Goal: Task Accomplishment & Management: Manage account settings

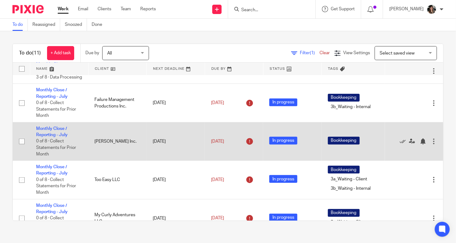
scroll to position [85, 0]
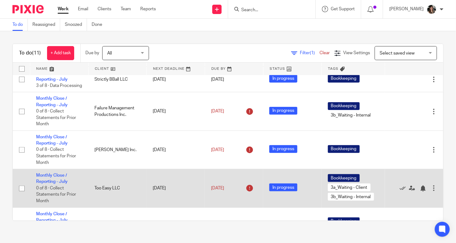
click at [60, 185] on td "Monthly Close / Reporting - July 0 of 8 · Collect Statements for Prior Month" at bounding box center [59, 188] width 58 height 38
click at [59, 181] on link "Monthly Close / Reporting - July" at bounding box center [51, 178] width 31 height 11
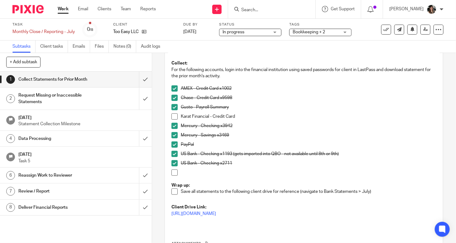
scroll to position [43, 0]
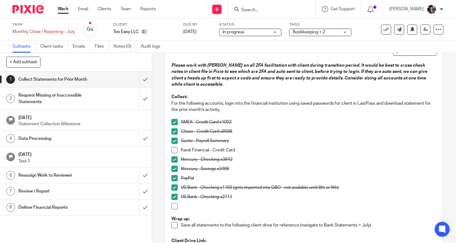
click at [75, 142] on h1 "Data Processing" at bounding box center [56, 138] width 76 height 9
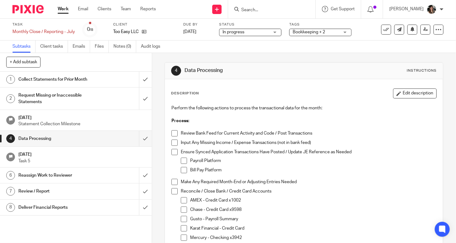
scroll to position [62, 0]
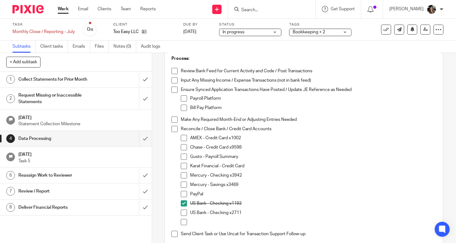
click at [186, 211] on li "US Bank - Checking x2711" at bounding box center [308, 214] width 255 height 9
click at [181, 214] on span at bounding box center [184, 213] width 6 height 6
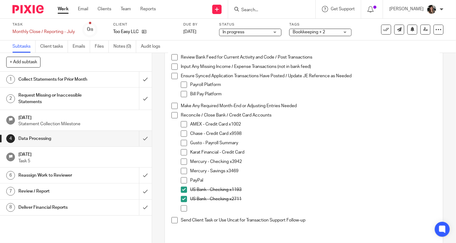
scroll to position [93, 0]
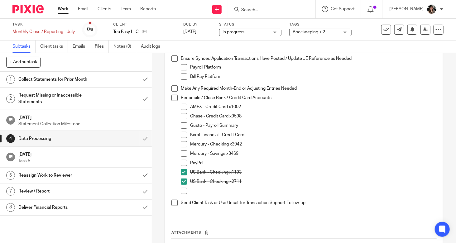
click at [182, 107] on span at bounding box center [184, 107] width 6 height 6
click at [181, 113] on span at bounding box center [184, 116] width 6 height 6
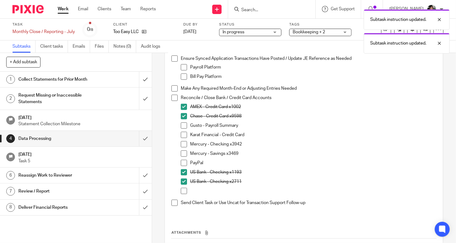
click at [182, 123] on span at bounding box center [184, 125] width 6 height 6
click at [181, 135] on span at bounding box center [184, 135] width 6 height 6
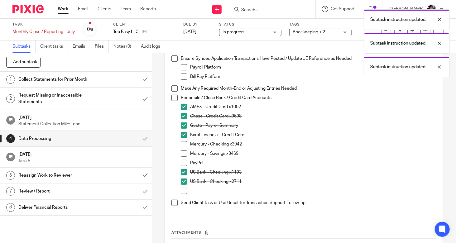
click at [181, 135] on span at bounding box center [184, 135] width 6 height 6
click at [181, 140] on li "Karat Financial - Credit Card" at bounding box center [308, 136] width 255 height 9
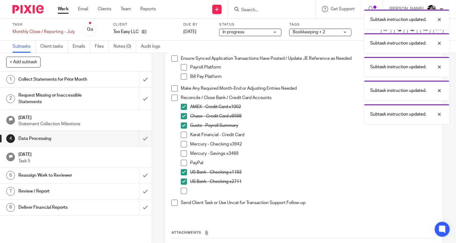
click at [182, 144] on span at bounding box center [184, 144] width 6 height 6
click at [184, 157] on li "Mercury - Savings x3469" at bounding box center [308, 154] width 255 height 9
click at [182, 153] on span at bounding box center [184, 153] width 6 height 6
click at [182, 160] on span at bounding box center [184, 163] width 6 height 6
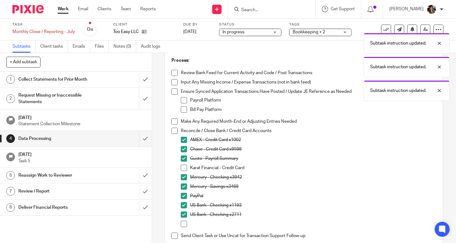
scroll to position [18, 0]
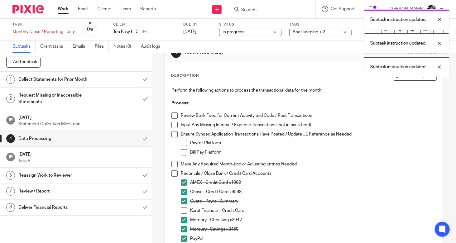
click at [72, 78] on h1 "Collect Statements for Prior Month" at bounding box center [56, 79] width 76 height 9
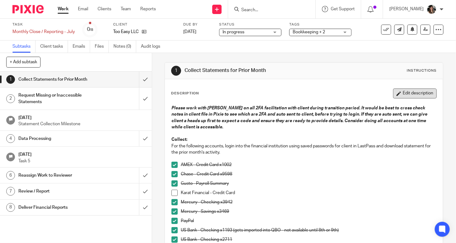
click at [408, 90] on button "Edit description" at bounding box center [415, 93] width 44 height 10
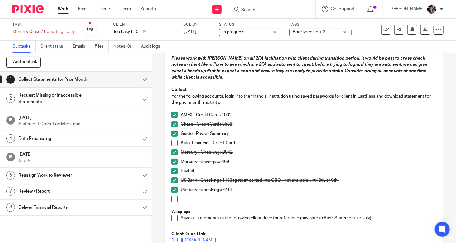
scroll to position [107, 0]
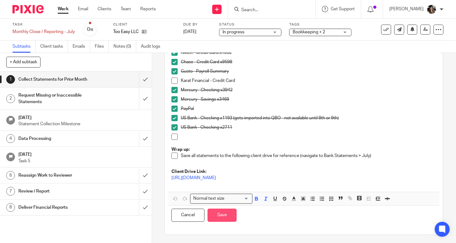
click at [215, 214] on button "Save" at bounding box center [221, 215] width 29 height 13
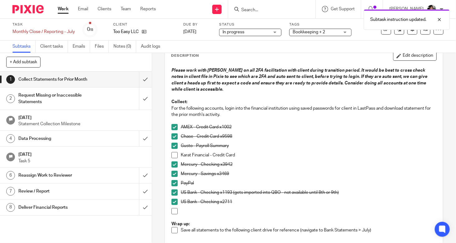
scroll to position [12, 0]
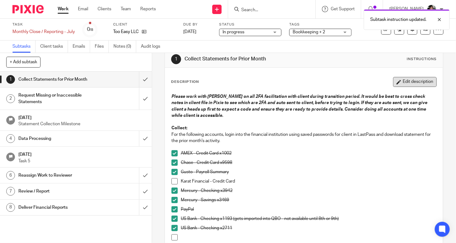
click at [405, 84] on button "Edit description" at bounding box center [415, 82] width 44 height 10
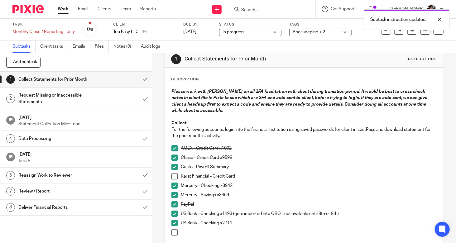
click at [243, 187] on p "Mercury - Checking x3942" at bounding box center [308, 185] width 255 height 6
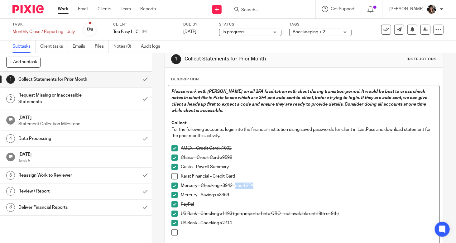
drag, startPoint x: 257, startPoint y: 185, endPoint x: 233, endPoint y: 190, distance: 24.2
click at [233, 190] on div "Mercury - Checking x3942- need 2FA" at bounding box center [308, 186] width 255 height 9
copy p "need 2FA"
click at [236, 196] on p "Mercury - Savings x3469" at bounding box center [308, 195] width 255 height 6
click at [373, 215] on p "US Bank - Checking x1193 (gets imported into QBO - not available until 8th or 9…" at bounding box center [308, 213] width 255 height 6
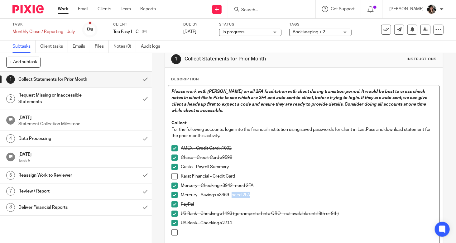
drag, startPoint x: 250, startPoint y: 195, endPoint x: 230, endPoint y: 197, distance: 20.1
click at [230, 197] on p "Mercury - Savings x3469- need 2FA" at bounding box center [308, 195] width 255 height 6
drag, startPoint x: 254, startPoint y: 184, endPoint x: 237, endPoint y: 184, distance: 17.1
click at [237, 184] on p "Mercury - Checking x3942- need 2FA" at bounding box center [308, 185] width 255 height 6
click at [284, 193] on p "Mercury - Savings x3469- need 2FA" at bounding box center [308, 195] width 255 height 6
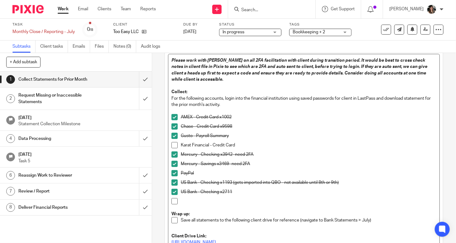
scroll to position [107, 0]
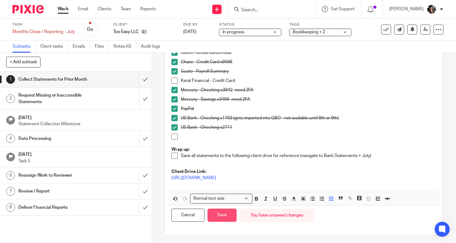
click at [224, 219] on button "Save" at bounding box center [221, 215] width 29 height 13
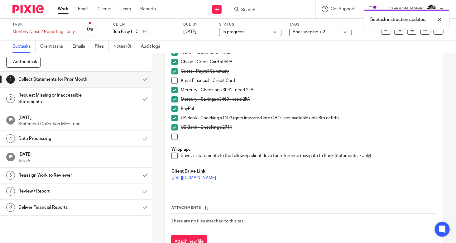
click at [82, 134] on h1 "Data Processing" at bounding box center [56, 138] width 76 height 9
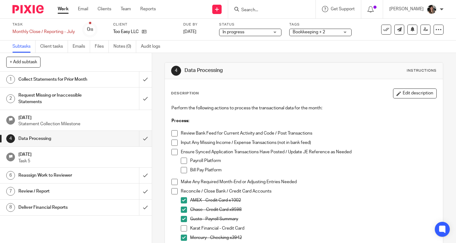
click at [60, 7] on link "Work" at bounding box center [63, 9] width 11 height 6
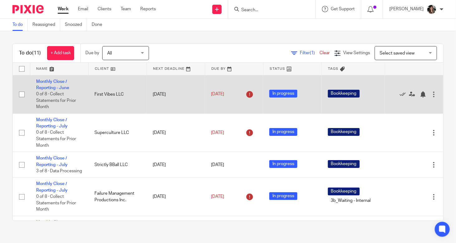
click at [430, 94] on div at bounding box center [433, 94] width 6 height 6
click at [55, 88] on link "Monthly Close / Reporting - June" at bounding box center [52, 84] width 33 height 11
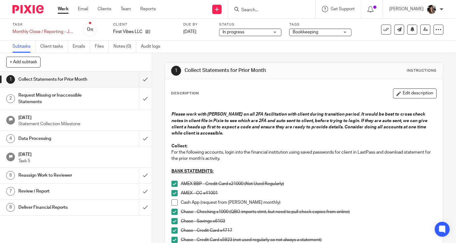
click at [268, 33] on span "In progress" at bounding box center [245, 32] width 47 height 7
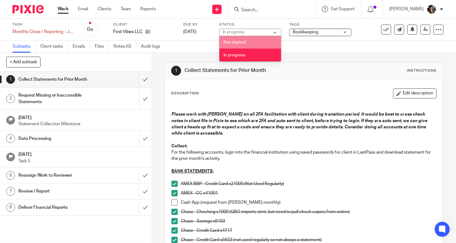
click at [256, 30] on div "In progress In progress" at bounding box center [250, 32] width 62 height 7
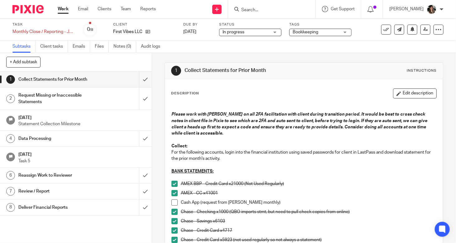
click at [258, 30] on span "In progress" at bounding box center [245, 32] width 47 height 7
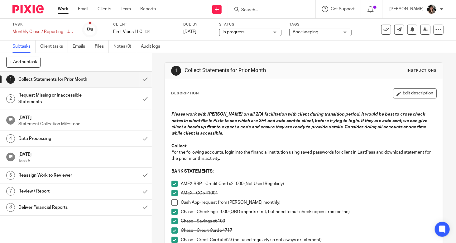
click at [331, 31] on span "Bookkeeping" at bounding box center [315, 32] width 47 height 7
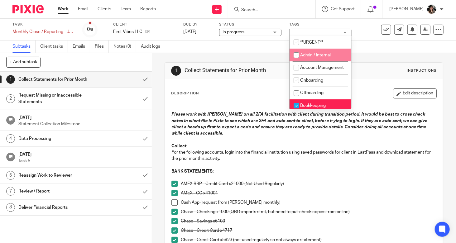
click at [357, 74] on div "1 Collect Statements for Prior Month Instructions" at bounding box center [303, 71] width 265 height 10
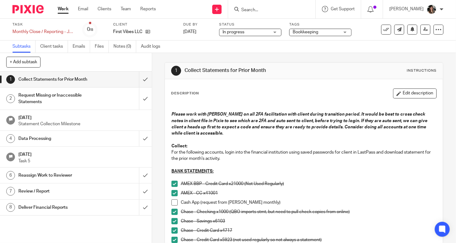
click at [65, 8] on link "Work" at bounding box center [63, 9] width 11 height 6
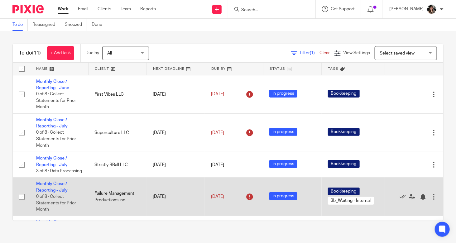
click at [333, 205] on span "3b_Waiting - Internal" at bounding box center [351, 201] width 46 height 8
click at [430, 200] on div at bounding box center [433, 197] width 6 height 6
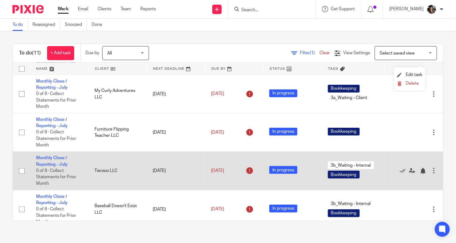
scroll to position [272, 0]
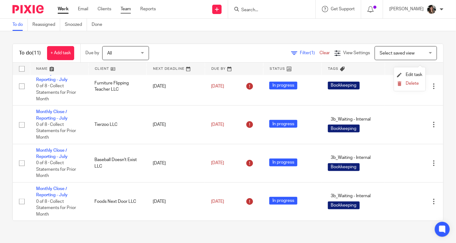
click at [128, 9] on link "Team" at bounding box center [126, 9] width 10 height 6
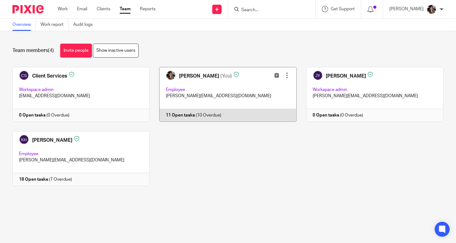
click at [195, 72] on link at bounding box center [222, 94] width 147 height 55
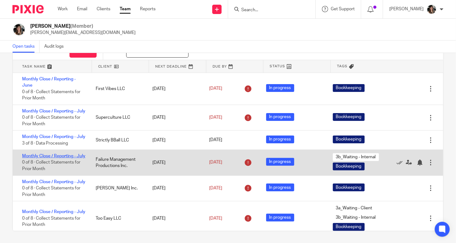
click at [59, 158] on link "Monthly Close / Reporting - July" at bounding box center [53, 156] width 63 height 4
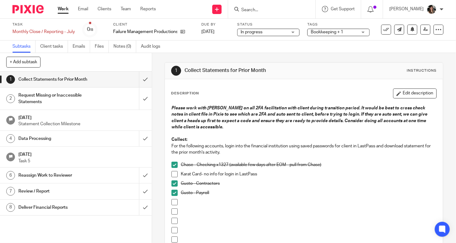
click at [75, 134] on h1 "Data Processing" at bounding box center [56, 138] width 76 height 9
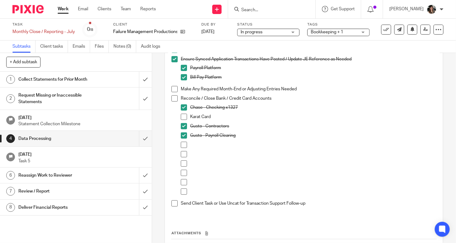
scroll to position [93, 0]
click at [62, 8] on link "Work" at bounding box center [63, 9] width 11 height 6
